Goal: Information Seeking & Learning: Learn about a topic

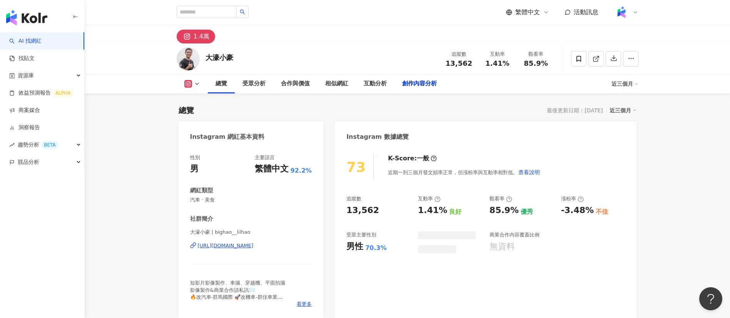
scroll to position [2044, 0]
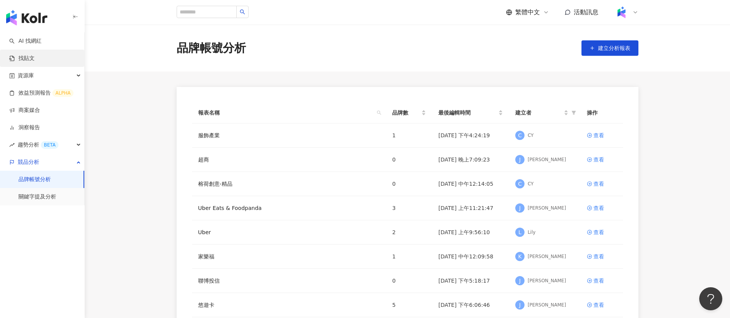
click at [28, 57] on link "找貼文" at bounding box center [21, 59] width 25 height 8
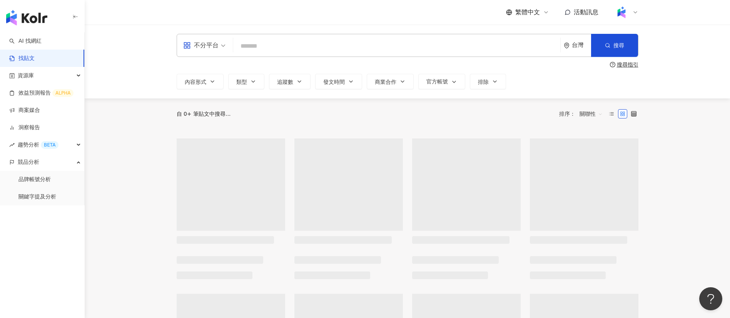
click at [282, 43] on input "search" at bounding box center [396, 46] width 321 height 17
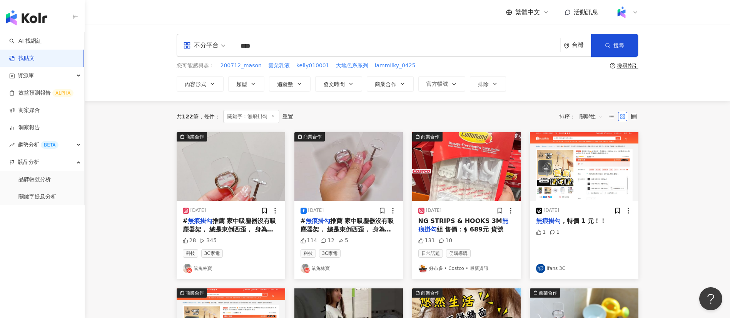
click at [514, 109] on div "共 122 筆 條件 ： 關鍵字：無痕掛勾 重置 排序： 關聯性" at bounding box center [408, 117] width 462 height 32
click at [583, 118] on span "關聯性" at bounding box center [590, 116] width 23 height 12
click at [586, 157] on div "觀看數" at bounding box center [592, 158] width 22 height 8
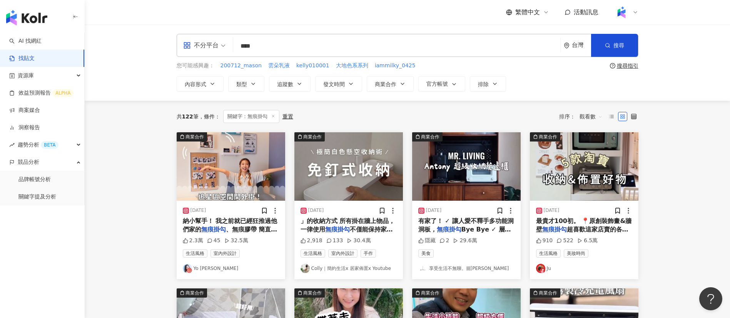
click at [254, 223] on span "納小幫手！ 我之前就已經狂推過他們家的" at bounding box center [230, 225] width 95 height 16
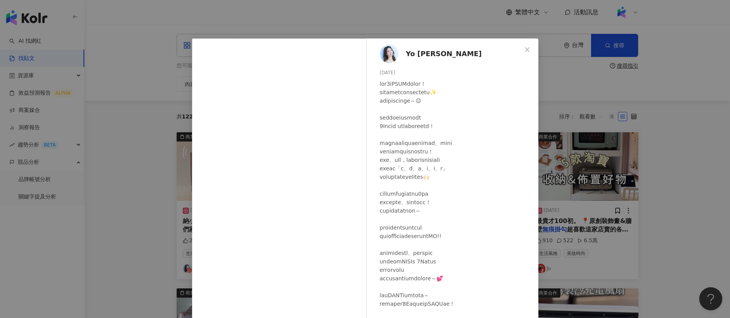
click at [443, 268] on div at bounding box center [456, 219] width 152 height 279
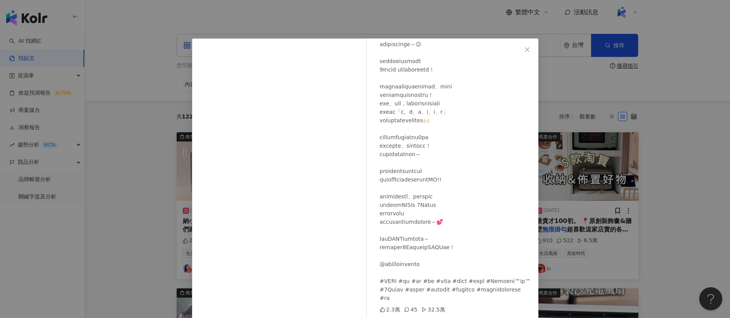
scroll to position [27, 0]
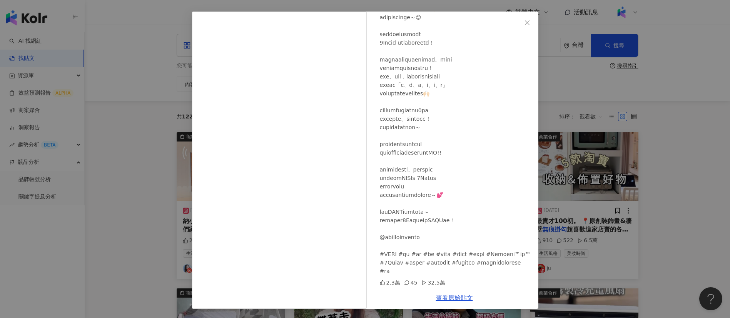
click at [672, 234] on div "Yo [PERSON_NAME] [DATE] 2.3萬 45 32.5萬 查看原始貼文" at bounding box center [365, 159] width 730 height 318
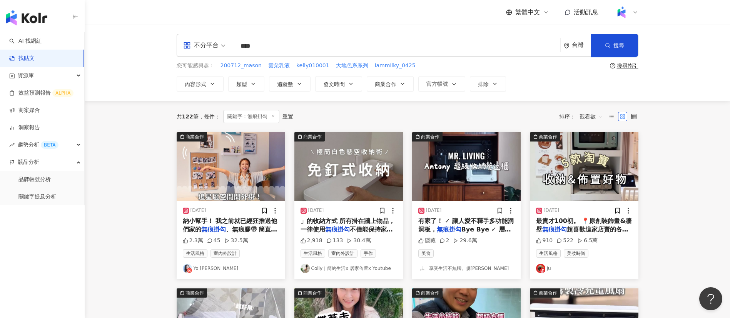
click at [340, 234] on div "[DATE] 」的收納方式 所有掛在牆上物品，一律使用 無痕掛勾 不僅能保持家中的簡約視覺感 還 2,918 133 30.4萬 生活風格 室內外設計 手作 …" at bounding box center [348, 240] width 109 height 78
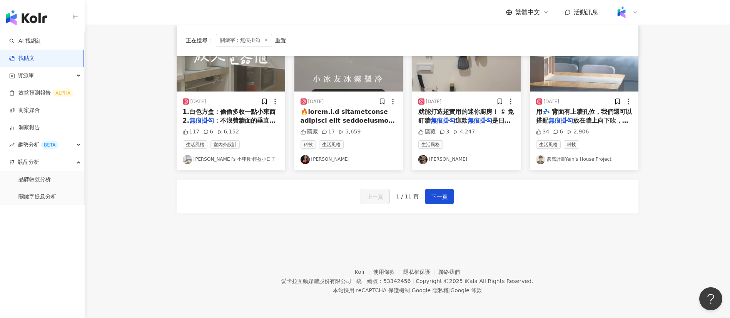
scroll to position [0, 0]
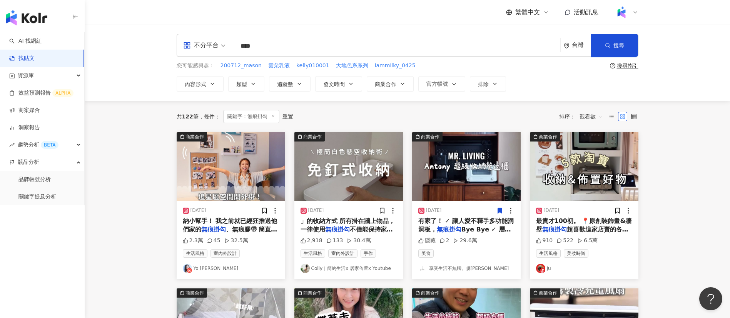
drag, startPoint x: 262, startPoint y: 45, endPoint x: 208, endPoint y: 48, distance: 54.7
click at [208, 48] on div "不分平台 無痕掛勾 **** 台灣 搜尋" at bounding box center [408, 45] width 462 height 23
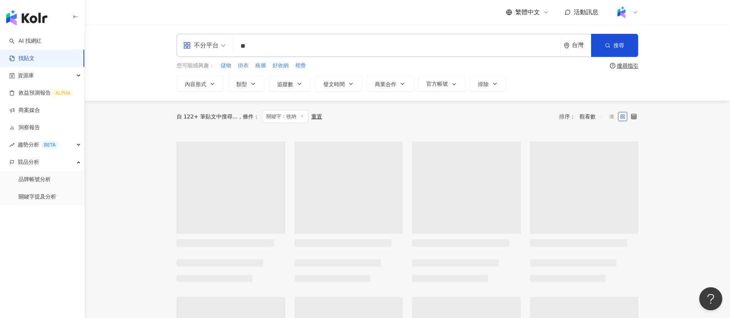
click at [121, 97] on div "不分平台 ** 台灣 搜尋 您可能感興趣： 儲物 掛衣 格層 好收納 褶疊 搜尋指引 內容形式 類型 追蹤數 發文時間 商業合作 官方帳號 排除" at bounding box center [407, 63] width 645 height 76
click at [123, 66] on div "不分平台 ** 台灣 搜尋 您可能感興趣： 儲物 掛衣 格層 好收納 褶疊 搜尋指引 內容形式 類型 追蹤數 發文時間 商業合作 官方帳號 排除" at bounding box center [407, 63] width 645 height 76
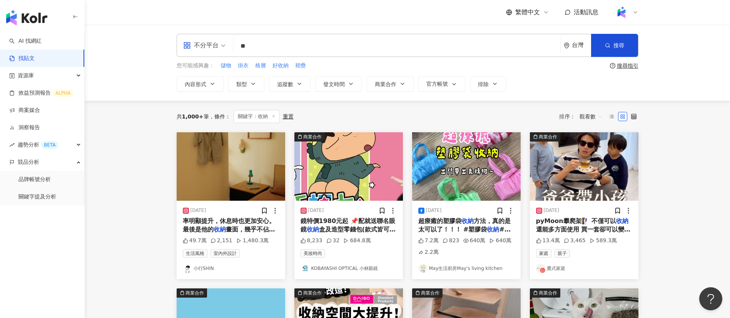
click at [115, 65] on div "不分平台 ** 台灣 搜尋 您可能感興趣： 儲物 掛衣 格層 好收納 褶疊 搜尋指引 內容形式 類型 追蹤數 發文時間 商業合作 官方帳號 排除" at bounding box center [407, 63] width 645 height 76
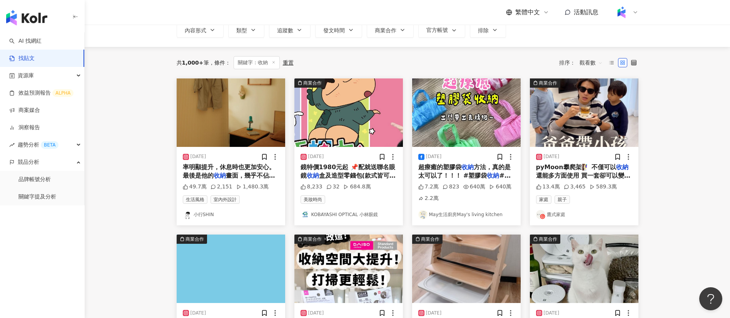
scroll to position [55, 0]
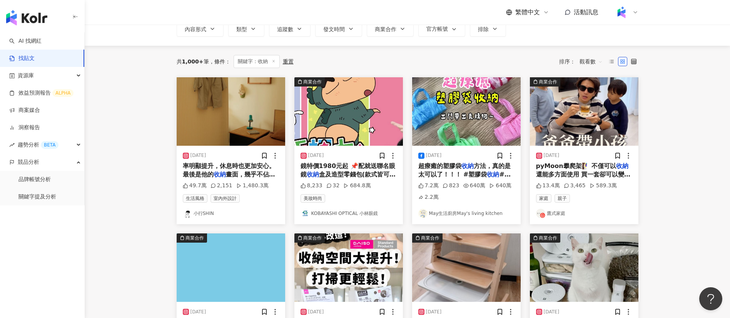
click at [575, 173] on span "還能多方面使用 買一套卻可以變化出2" at bounding box center [583, 179] width 95 height 16
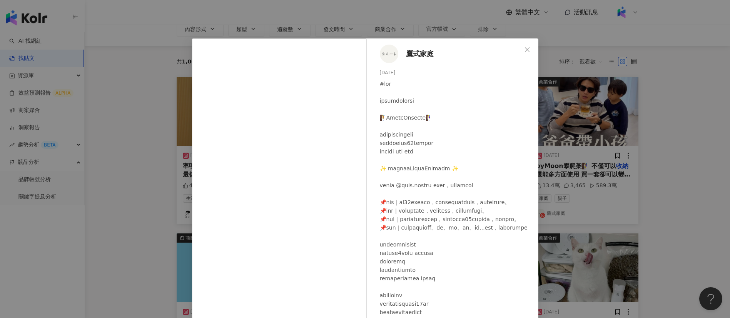
scroll to position [200, 0]
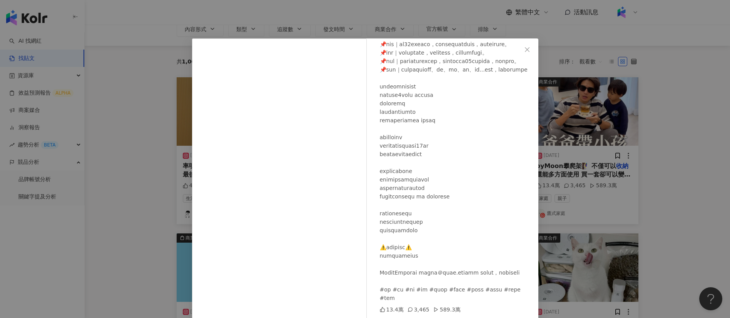
click at [418, 233] on div at bounding box center [456, 112] width 152 height 381
click at [420, 272] on div at bounding box center [456, 112] width 152 height 381
click at [466, 287] on div at bounding box center [456, 112] width 152 height 381
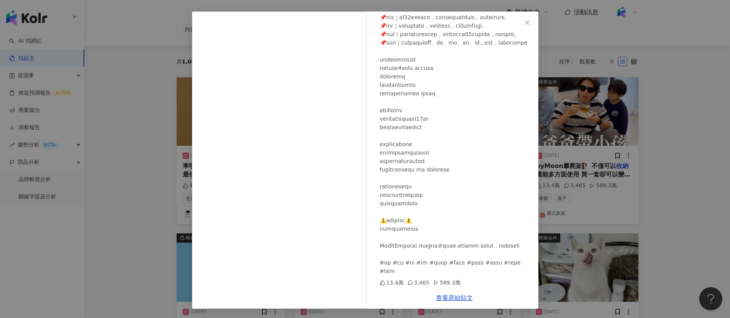
scroll to position [0, 0]
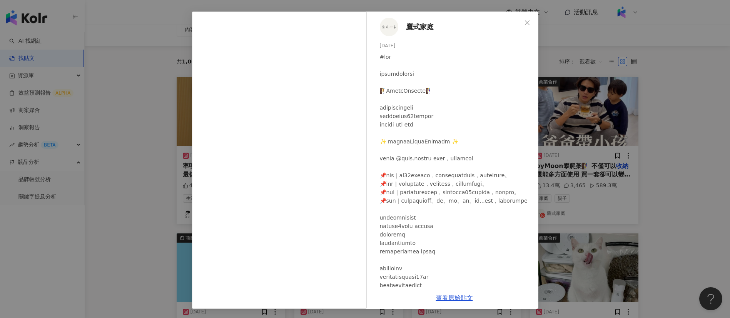
click at [577, 252] on div "鷹式家庭 [DATE] 13.4萬 3,465 589.3萬 查看原始貼文" at bounding box center [365, 159] width 730 height 318
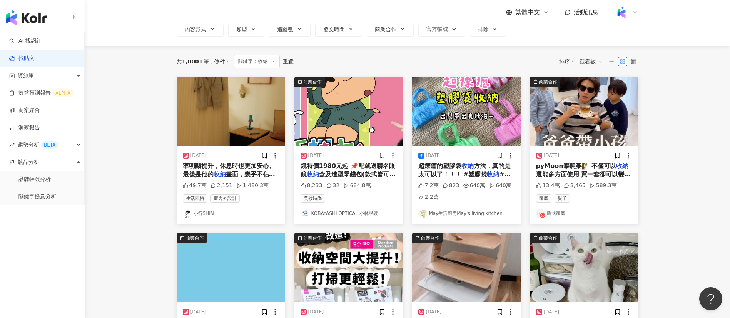
click at [654, 230] on main "不分平台 ** 台灣 搜尋 您可能感興趣： 儲物 掛衣 格層 好收納 褶疊 搜尋指引 內容形式 類型 追蹤數 發文時間 商業合作 官方帳號 排除 共 1,00…" at bounding box center [407, 285] width 645 height 630
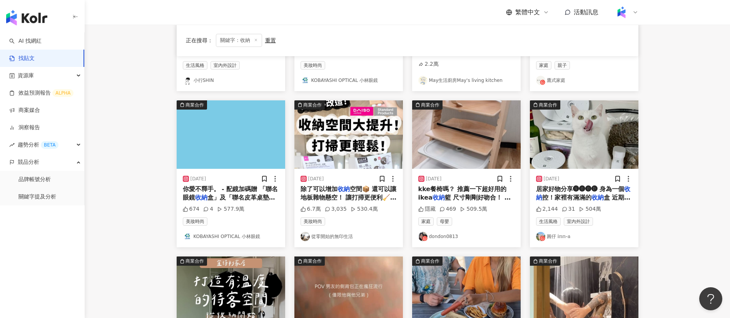
scroll to position [189, 0]
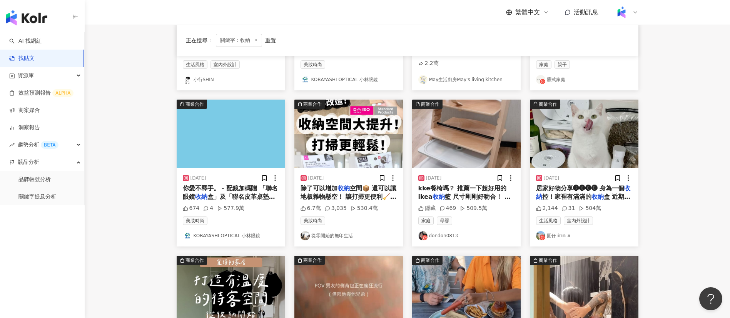
click at [673, 210] on main "不分平台 ** 台灣 搜尋 您可能感興趣： 儲物 掛衣 格層 好收納 褶疊 搜尋指引 內容形式 類型 追蹤數 發文時間 商業合作 官方帳號 排除 正在搜尋 ：…" at bounding box center [407, 151] width 645 height 630
click at [669, 226] on main "不分平台 ** 台灣 搜尋 您可能感興趣： 儲物 掛衣 格層 好收納 褶疊 搜尋指引 內容形式 類型 追蹤數 發文時間 商業合作 官方帳號 排除 正在搜尋 ：…" at bounding box center [407, 151] width 645 height 630
click at [399, 23] on div "繁體中文 活動訊息" at bounding box center [408, 12] width 462 height 25
click at [366, 37] on div "正在搜尋 ： 關鍵字：收納 重置 排序： 觀看數" at bounding box center [407, 40] width 443 height 13
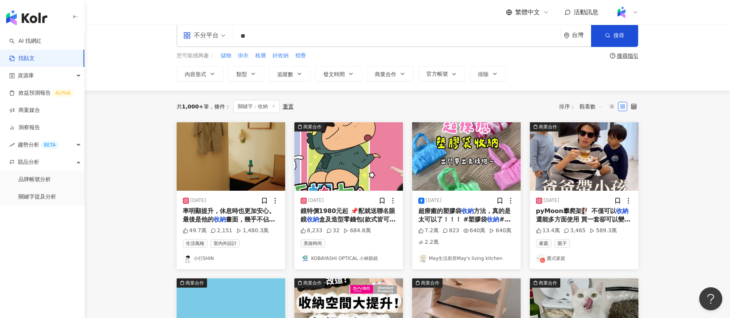
scroll to position [0, 0]
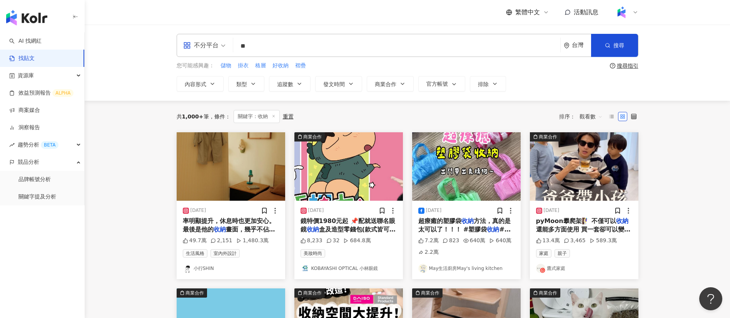
drag, startPoint x: 263, startPoint y: 50, endPoint x: 207, endPoint y: 47, distance: 56.7
click at [207, 47] on div "不分平台 收納 ** 台灣 搜尋" at bounding box center [408, 45] width 462 height 23
type input "****"
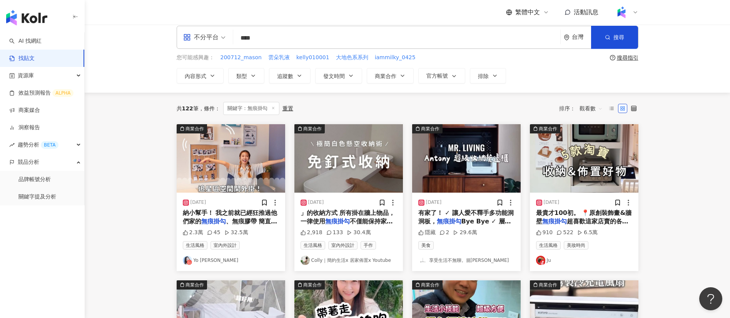
scroll to position [9, 0]
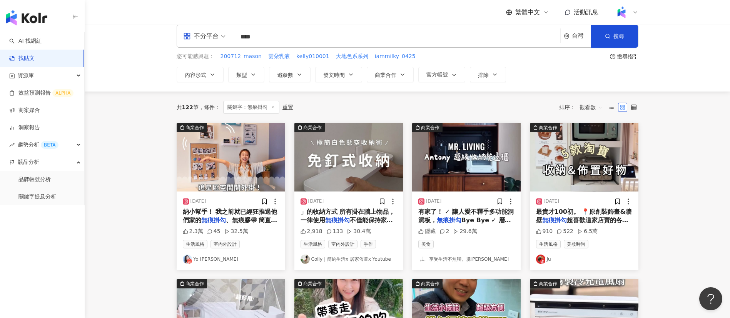
click at [246, 219] on span "、無痕膠帶 簡直是迷妹佈置追星區" at bounding box center [230, 225] width 95 height 16
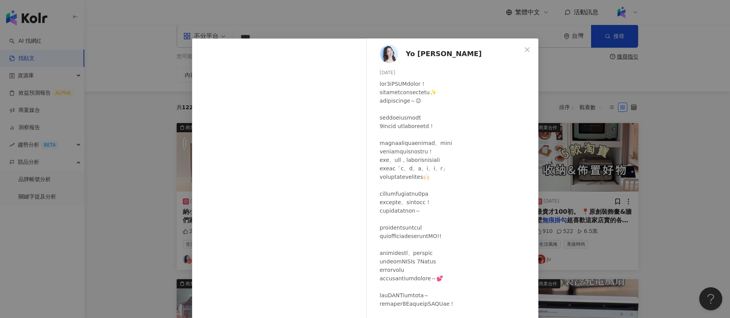
scroll to position [57, 0]
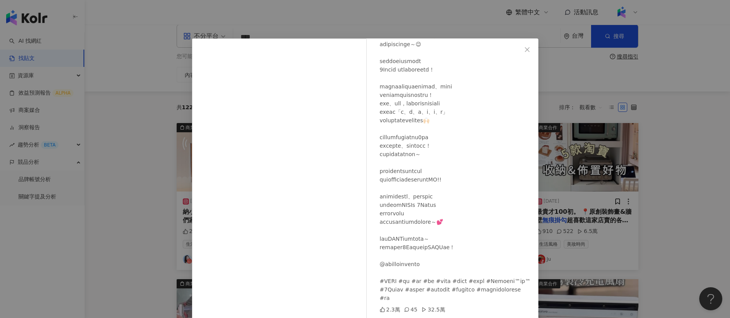
click at [655, 205] on div "Yo [PERSON_NAME] [DATE] 2.3萬 45 32.5萬 查看原始貼文" at bounding box center [365, 159] width 730 height 318
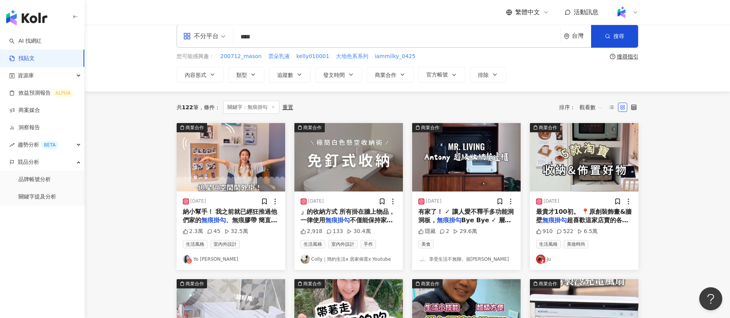
click at [354, 218] on span "不僅能保持家中的簡約視覺感 還" at bounding box center [347, 225] width 92 height 16
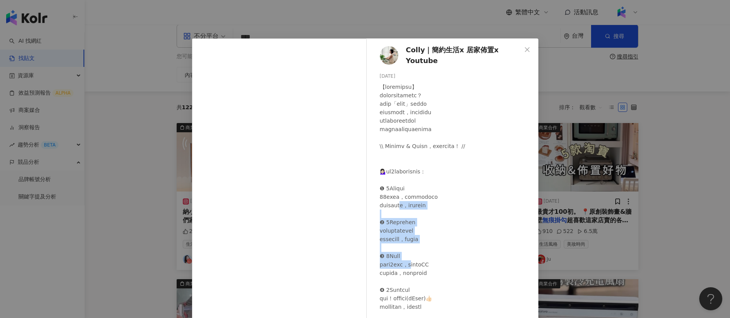
drag, startPoint x: 414, startPoint y: 203, endPoint x: 425, endPoint y: 262, distance: 60.3
click at [425, 262] on div at bounding box center [456, 307] width 152 height 449
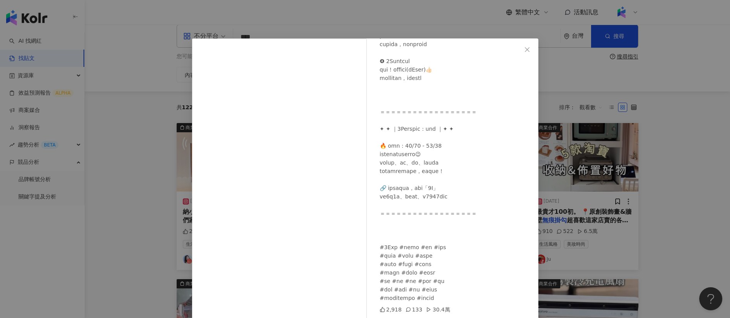
scroll to position [0, 0]
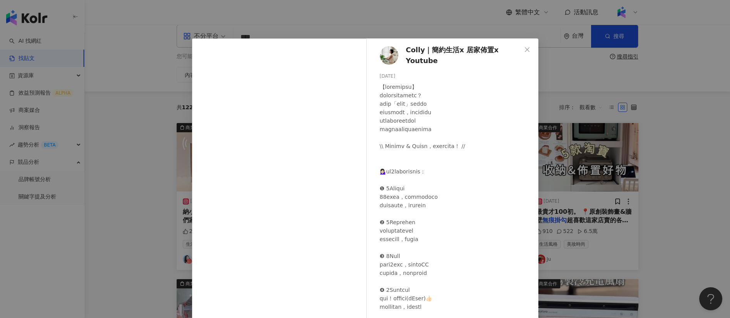
click at [410, 262] on div at bounding box center [456, 307] width 152 height 449
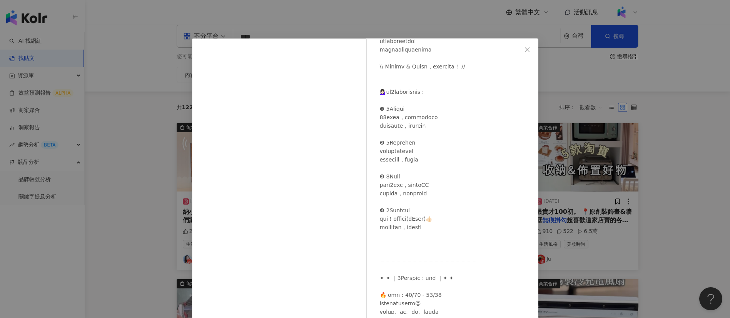
click at [594, 221] on div "Colly｜簡約生活x 居家佈置x Youtube [DATE] 2,918 133 30.4萬 查看原始貼文" at bounding box center [365, 159] width 730 height 318
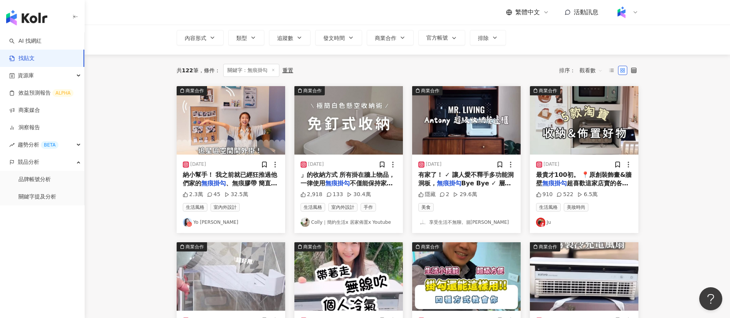
scroll to position [47, 0]
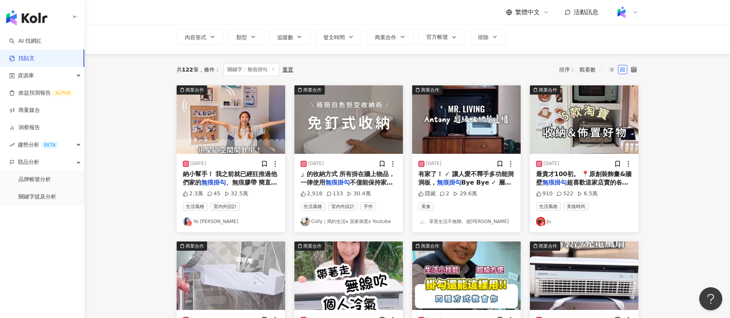
click at [472, 181] on span "Bye Bye ✓ 層板、隔板" at bounding box center [464, 187] width 93 height 16
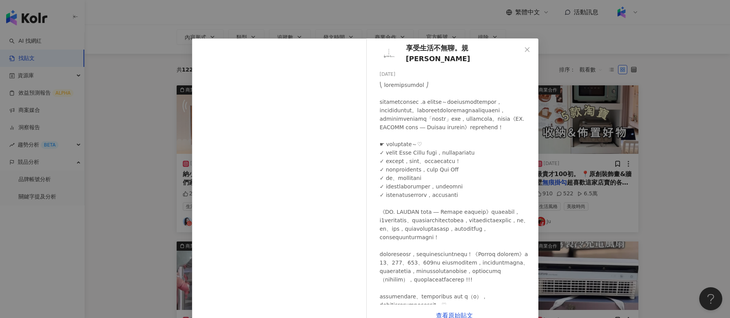
scroll to position [1, 0]
click at [574, 181] on div "享受生活不無聊。規小孫 [DATE] 隱藏 2 29.6萬 查看原始貼文" at bounding box center [365, 159] width 730 height 318
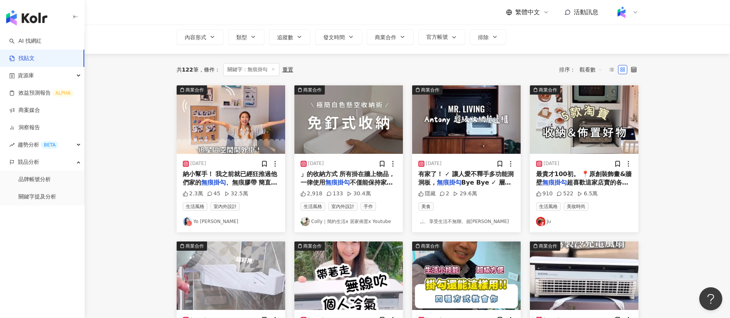
click at [660, 182] on main "不分平台 **** 台灣 搜尋 您可能感興趣： 200712_mason 雲朵乳液 kelly010001 大地色系系列 iammilky_0425 搜尋指引…" at bounding box center [407, 293] width 645 height 630
click at [575, 180] on span "超喜歡這家店賣的各種插畫，裝飾" at bounding box center [582, 187] width 92 height 16
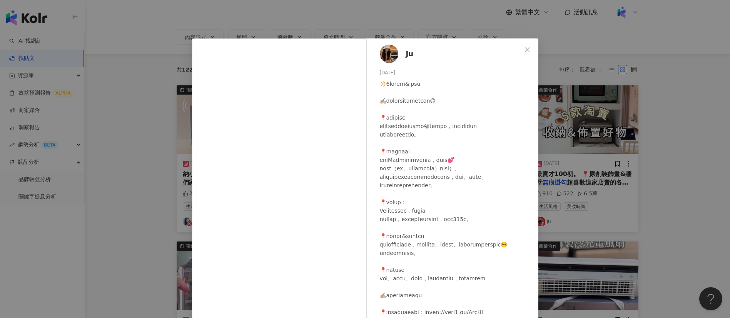
click at [668, 187] on div "Ju [DATE] 910 522 6.5萬 查看原始貼文" at bounding box center [365, 159] width 730 height 318
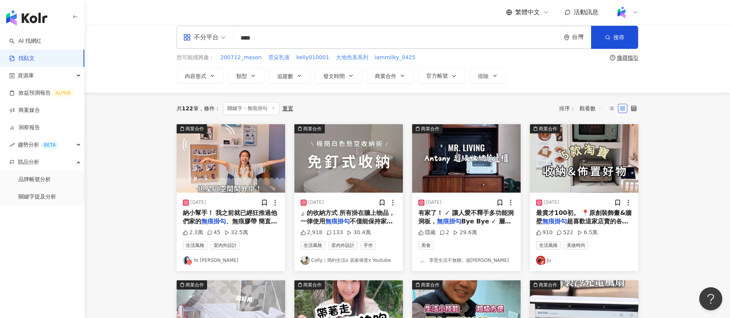
scroll to position [10, 0]
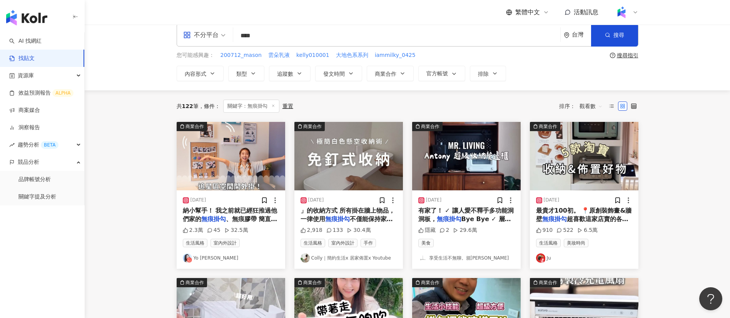
click at [468, 105] on div "共 122 筆 條件 ： 關鍵字：無痕掛勾 重置 排序： 觀看數" at bounding box center [408, 106] width 462 height 13
click at [201, 109] on span "條件 ：" at bounding box center [210, 106] width 22 height 6
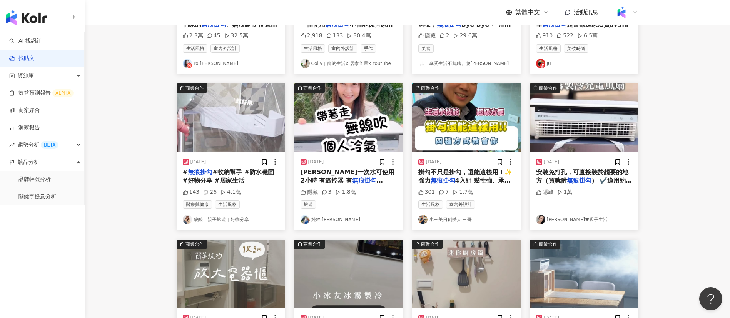
scroll to position [207, 0]
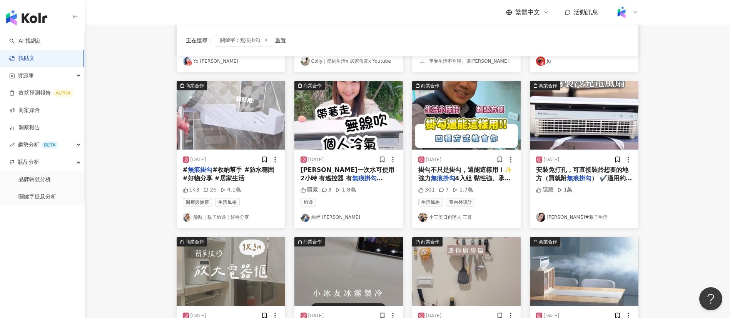
click at [137, 145] on main "不分平台 **** 台灣 搜尋 您可能感興趣： 200712_mason 雲朵乳液 kelly010001 大地色系系列 iammilky_0425 搜尋指引…" at bounding box center [407, 132] width 645 height 630
click at [247, 192] on div "143 26 4.1萬" at bounding box center [231, 190] width 96 height 8
click at [230, 174] on span "#收納幫手 #防水穩固 #好物分享 #居家生活" at bounding box center [229, 174] width 92 height 16
